Goal: Transaction & Acquisition: Book appointment/travel/reservation

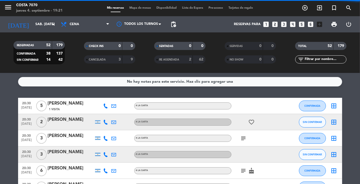
click at [47, 27] on input "sáb. [DATE]" at bounding box center [56, 24] width 46 height 9
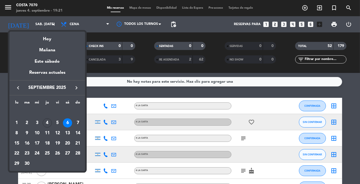
click at [55, 121] on div "5" at bounding box center [57, 122] width 9 height 9
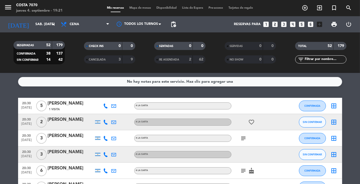
type input "vie. [DATE]"
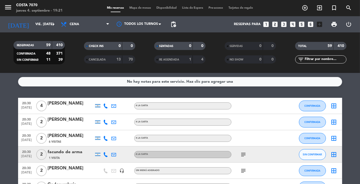
click at [305, 8] on icon "add_circle_outline" at bounding box center [305, 8] width 6 height 6
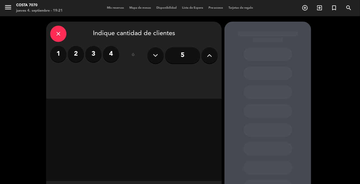
click at [206, 55] on button at bounding box center [210, 55] width 16 height 16
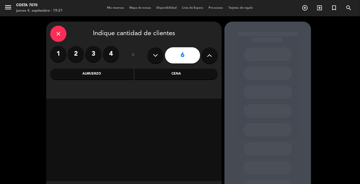
click at [209, 54] on icon at bounding box center [209, 55] width 5 height 8
click at [208, 55] on icon at bounding box center [209, 55] width 5 height 8
type input "10"
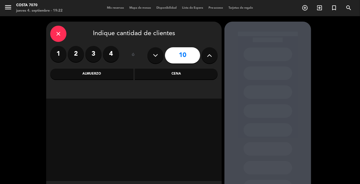
click at [163, 71] on div "Cena" at bounding box center [176, 74] width 83 height 11
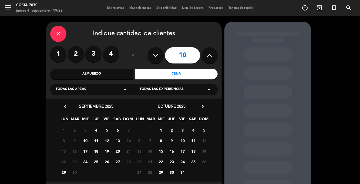
click at [106, 128] on span "5" at bounding box center [107, 130] width 9 height 9
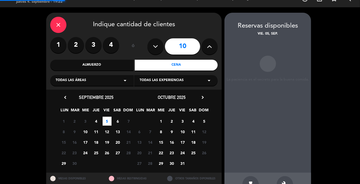
scroll to position [12, 0]
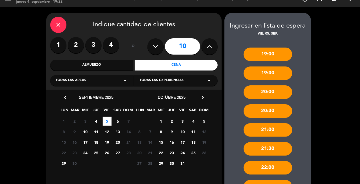
click at [277, 104] on div "20:30" at bounding box center [268, 111] width 49 height 14
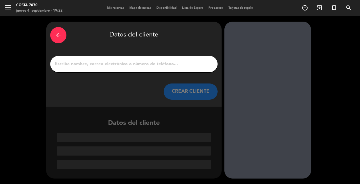
scroll to position [0, 0]
click at [143, 60] on input "1" at bounding box center [133, 64] width 159 height 8
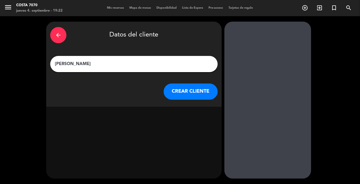
type input "[PERSON_NAME]"
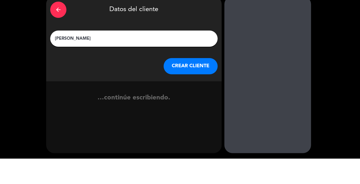
click at [189, 83] on button "CREAR CLIENTE" at bounding box center [191, 91] width 54 height 16
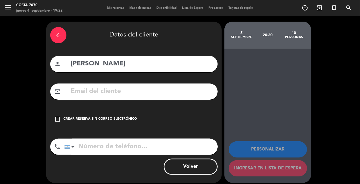
click at [57, 116] on icon "check_box_outline_blank" at bounding box center [57, 119] width 6 height 6
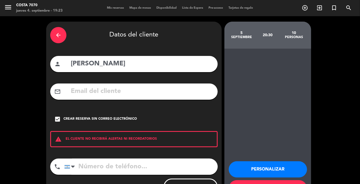
click at [269, 117] on div "Personalizar Ingresar en lista de espera" at bounding box center [268, 126] width 87 height 154
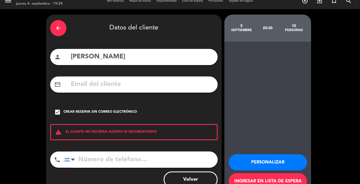
click at [279, 163] on button "Personalizar" at bounding box center [268, 162] width 78 height 16
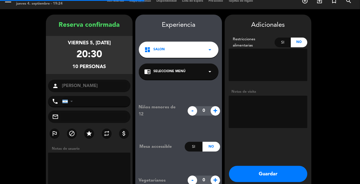
scroll to position [15, 0]
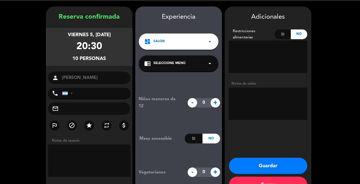
click at [62, 145] on textarea at bounding box center [89, 161] width 82 height 32
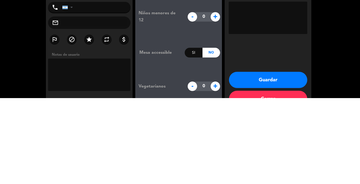
scroll to position [17, 0]
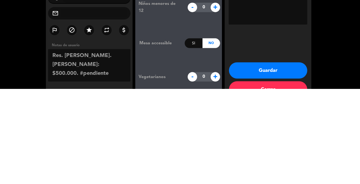
type textarea "Res. [PERSON_NAME]. [PERSON_NAME]: $500.000. #pendiente"
click at [284, 125] on div "Adicionales Restricciones alimentarias Si No Notas de visita Guardar Cerrar" at bounding box center [268, 100] width 87 height 189
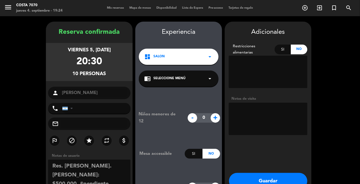
scroll to position [15, 0]
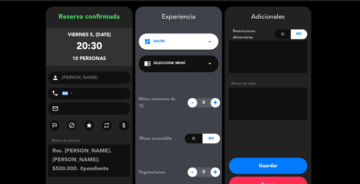
click at [273, 158] on button "Guardar" at bounding box center [268, 166] width 78 height 16
